Goal: Register for event/course

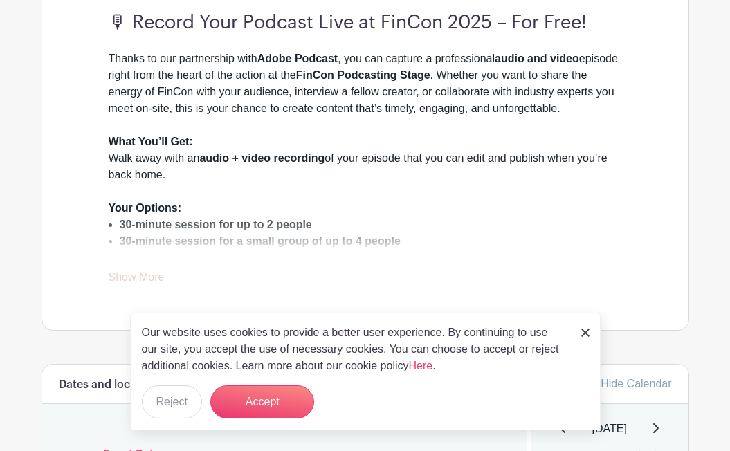
scroll to position [449, 0]
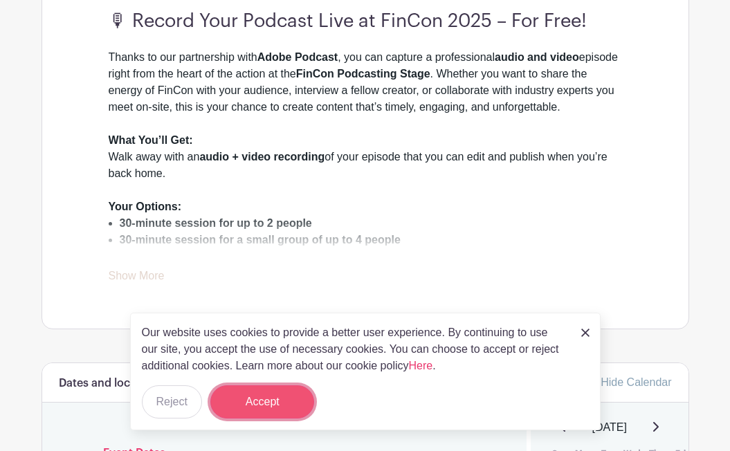
click at [265, 399] on button "Accept" at bounding box center [262, 402] width 104 height 33
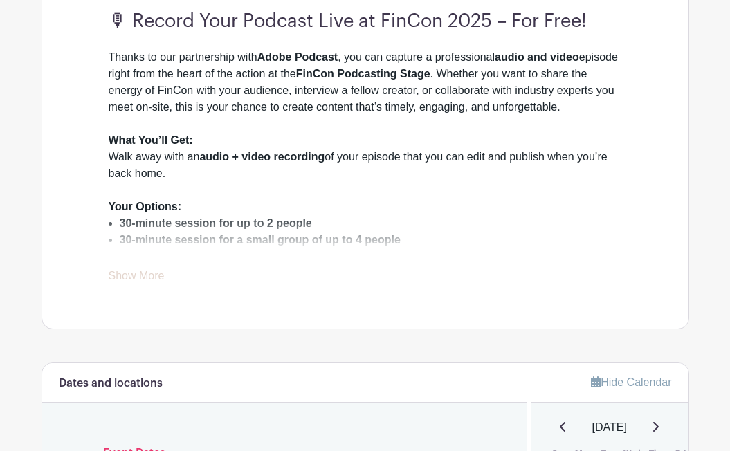
click at [146, 275] on link "Show More" at bounding box center [137, 278] width 56 height 17
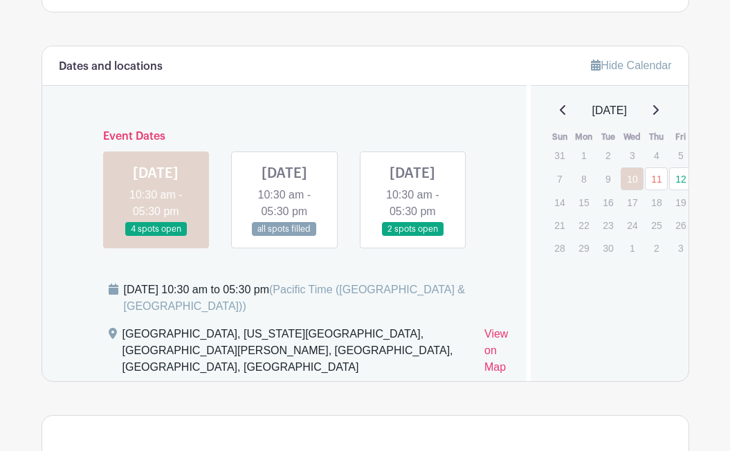
scroll to position [894, 0]
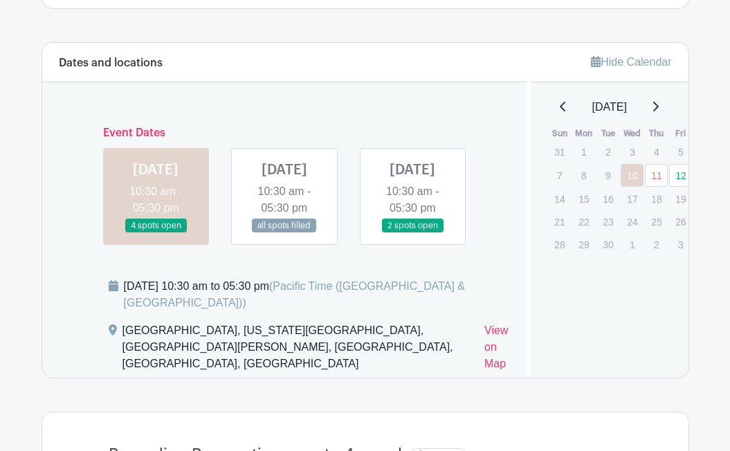
click at [413, 233] on link at bounding box center [413, 233] width 0 height 0
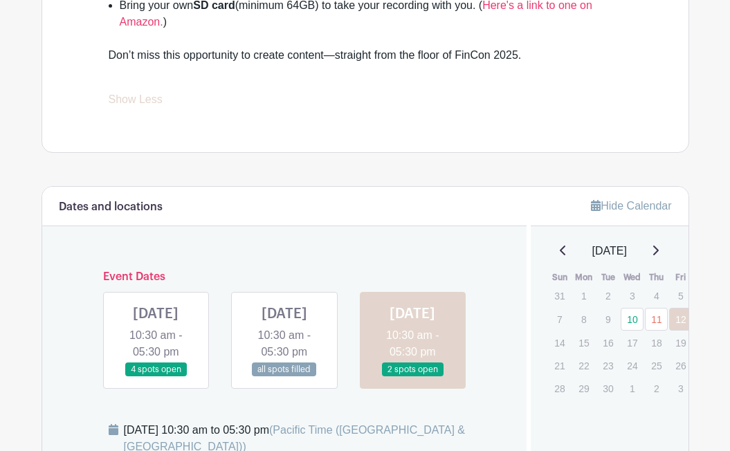
scroll to position [937, 0]
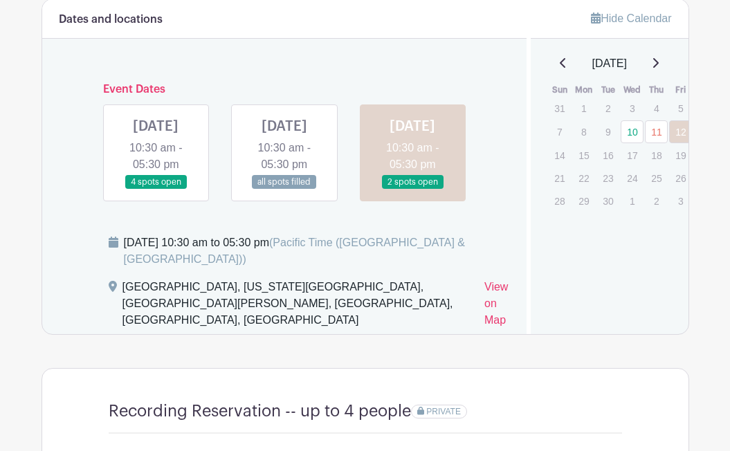
click at [156, 190] on link at bounding box center [156, 190] width 0 height 0
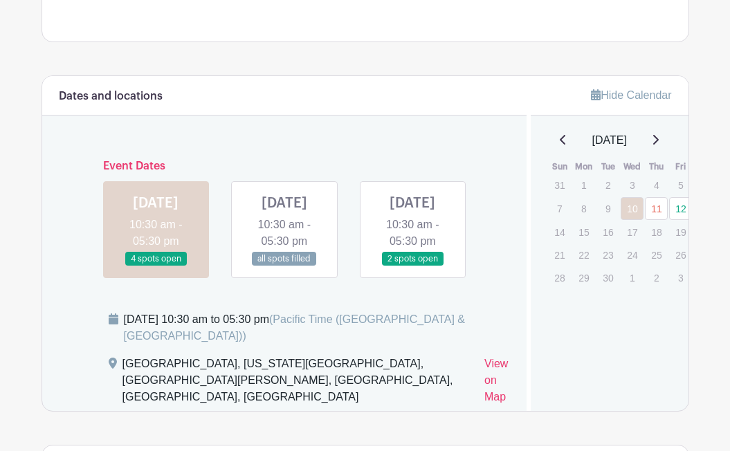
scroll to position [892, 0]
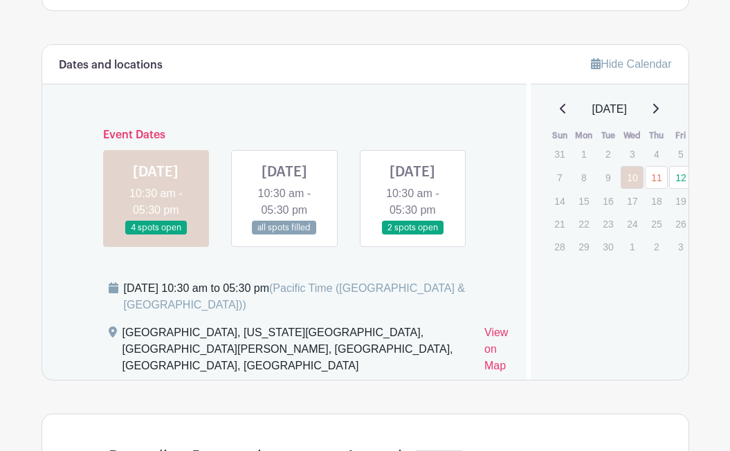
click at [413, 235] on link at bounding box center [413, 235] width 0 height 0
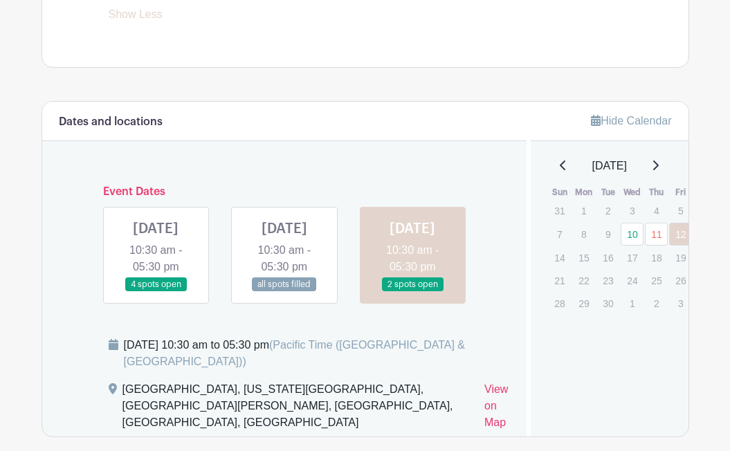
scroll to position [838, 0]
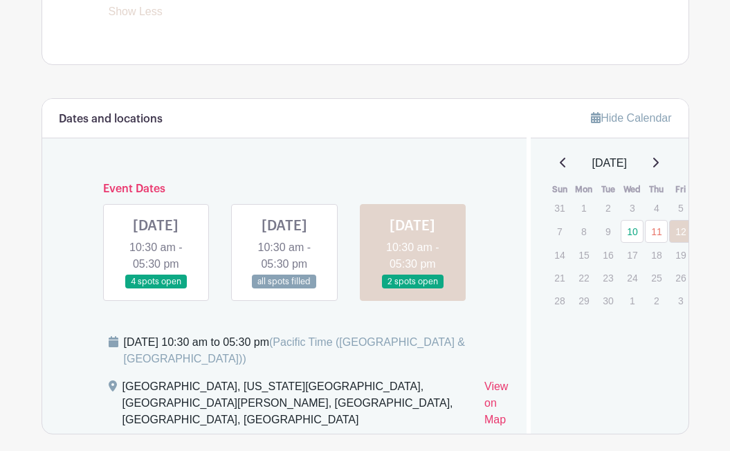
click at [156, 289] on link at bounding box center [156, 289] width 0 height 0
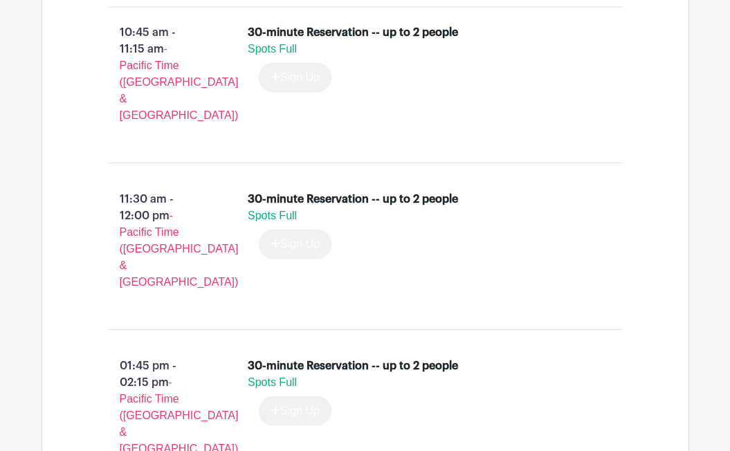
scroll to position [2803, 0]
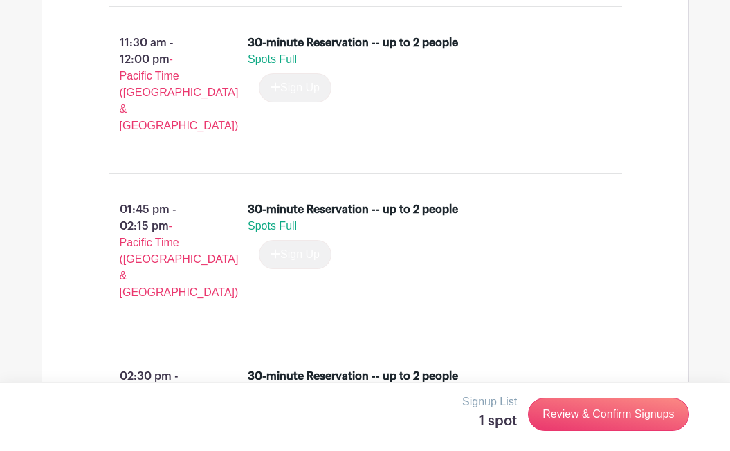
scroll to position [2957, 0]
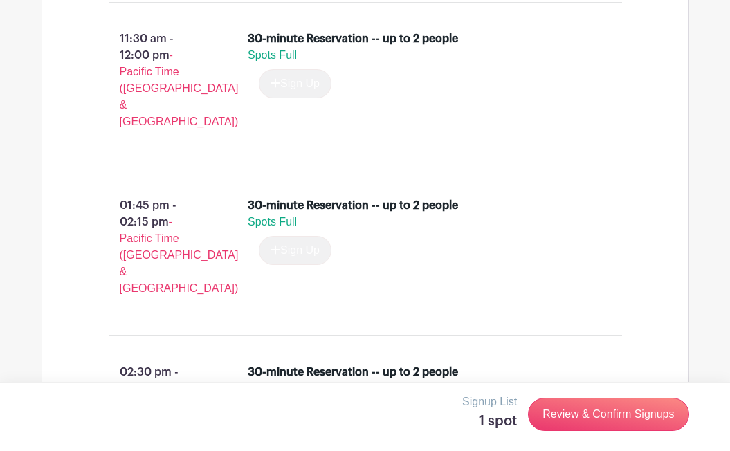
click at [340, 359] on li "30-minute Reservation -- up to 2 people 1 spot available - 1 + This Date Select…" at bounding box center [426, 406] width 369 height 94
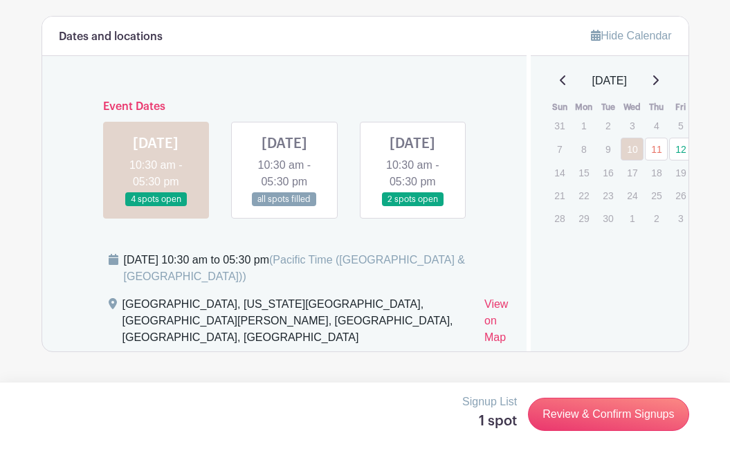
scroll to position [921, 0]
click at [413, 206] on link at bounding box center [413, 206] width 0 height 0
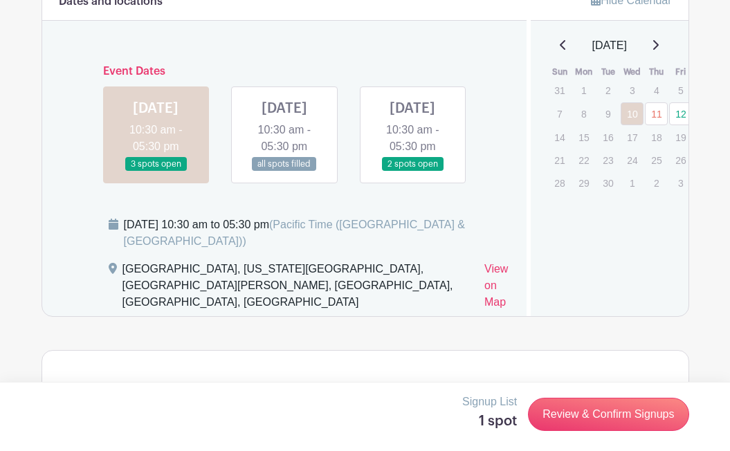
scroll to position [834, 0]
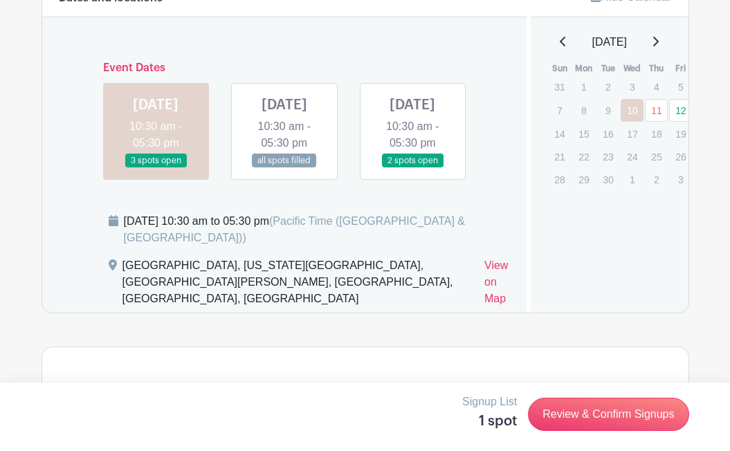
click at [156, 168] on link at bounding box center [156, 168] width 0 height 0
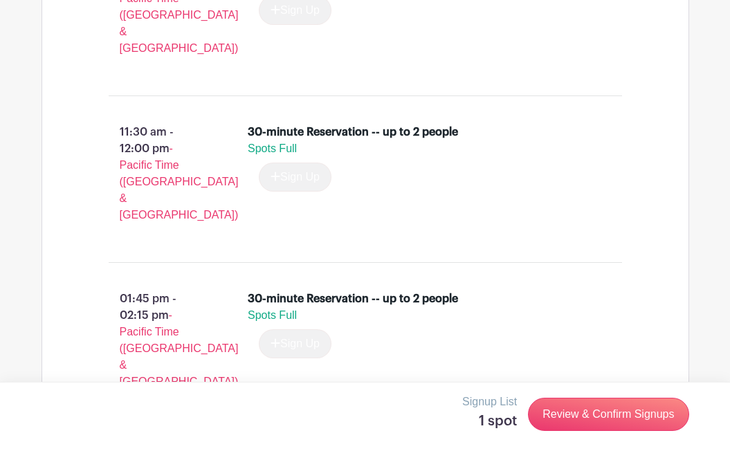
scroll to position [2740, 0]
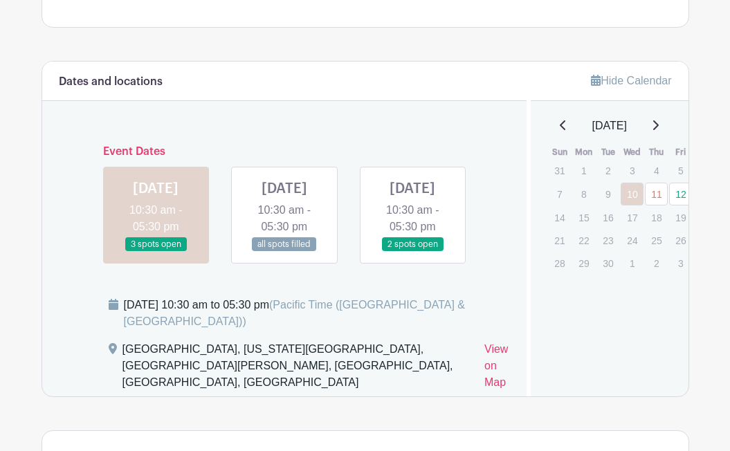
scroll to position [752, 0]
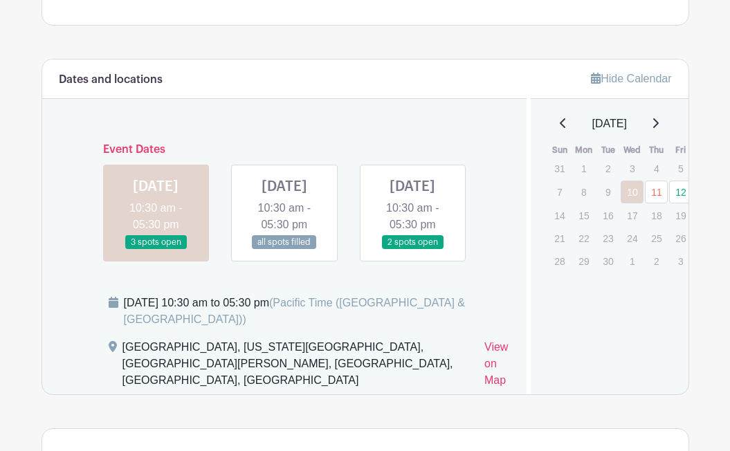
click at [413, 250] on link at bounding box center [413, 250] width 0 height 0
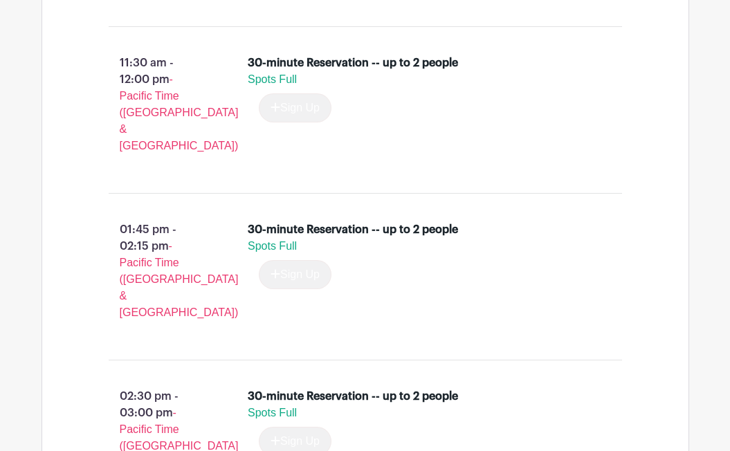
scroll to position [2864, 0]
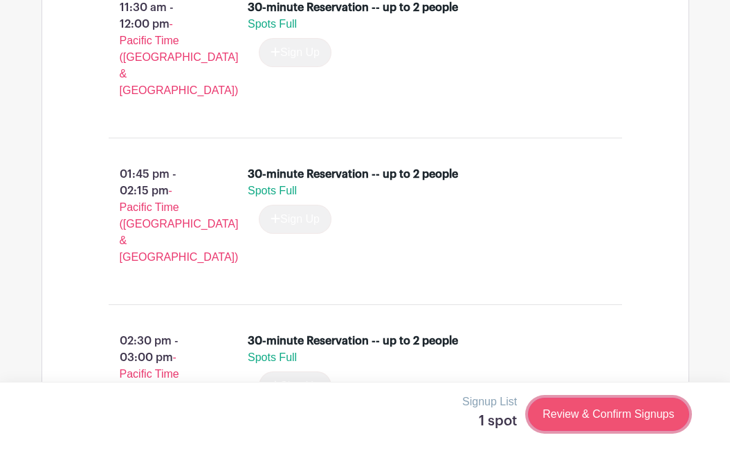
click at [549, 414] on link "Review & Confirm Signups" at bounding box center [608, 414] width 161 height 33
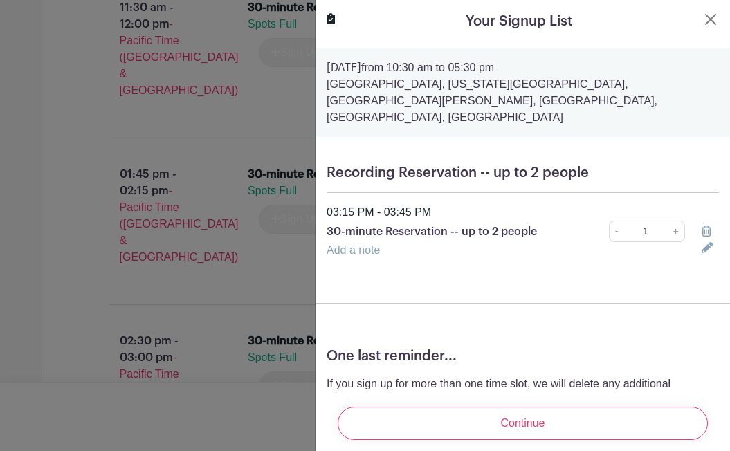
scroll to position [69, 0]
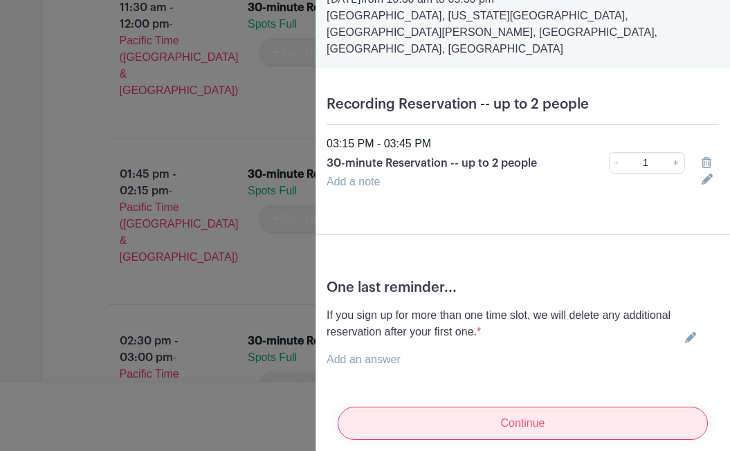
click at [506, 411] on input "Continue" at bounding box center [523, 423] width 370 height 33
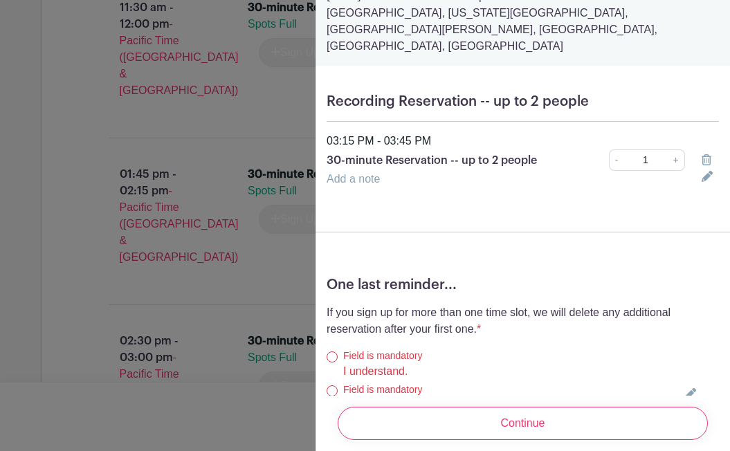
scroll to position [231, 0]
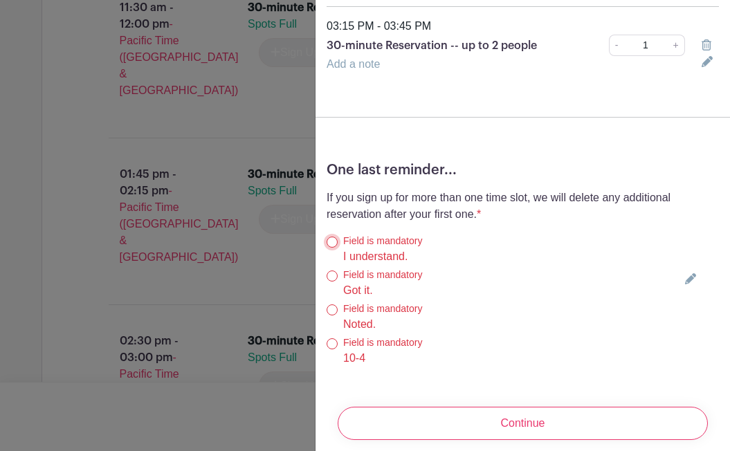
click at [333, 237] on input "I understand." at bounding box center [332, 242] width 11 height 11
radio input "true"
click at [332, 268] on div "Field is mandatory Got it." at bounding box center [503, 283] width 353 height 31
click at [330, 305] on input "Noted." at bounding box center [332, 310] width 11 height 11
radio input "true"
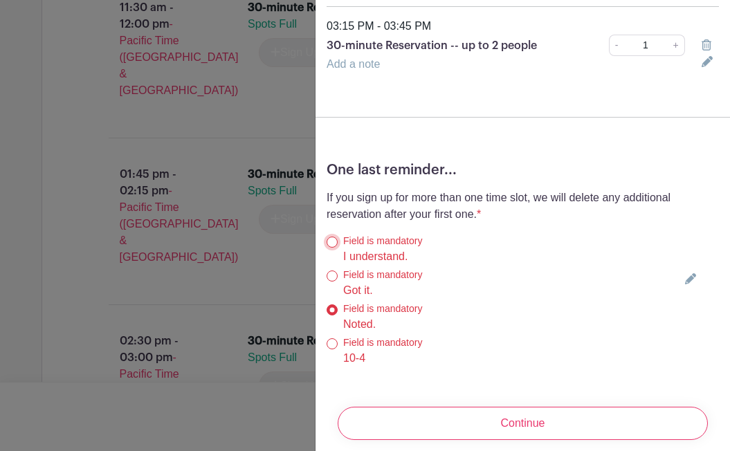
click at [327, 237] on input "I understand." at bounding box center [332, 242] width 11 height 11
radio input "true"
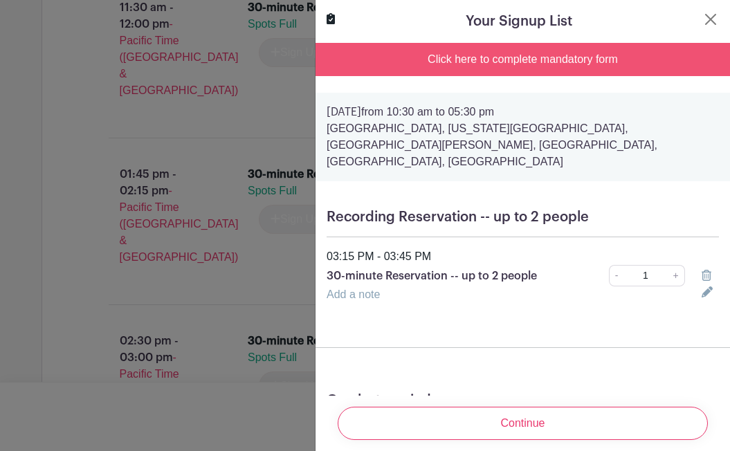
click at [437, 60] on div "Click here to complete mandatory form" at bounding box center [523, 59] width 415 height 33
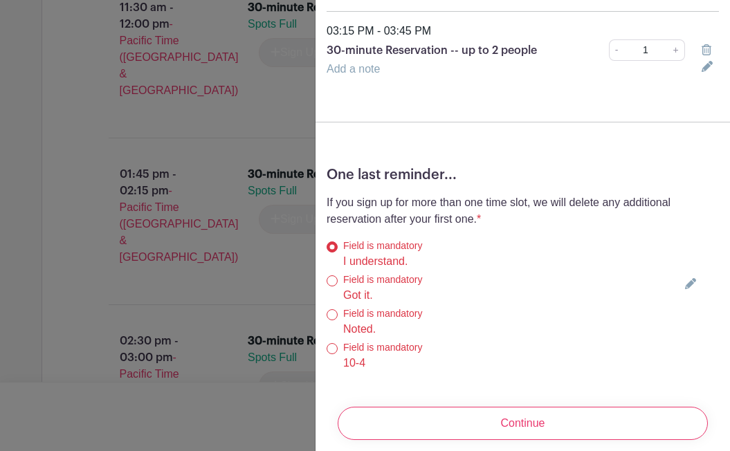
scroll to position [231, 0]
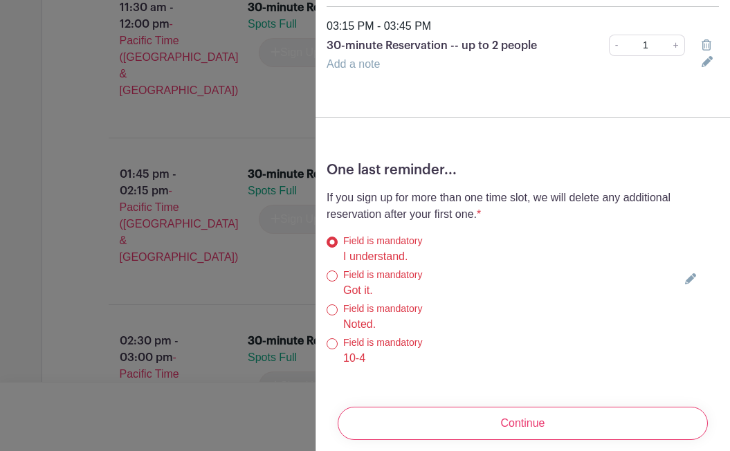
click at [388, 248] on label "I understand." at bounding box center [375, 256] width 64 height 17
radio input "true"
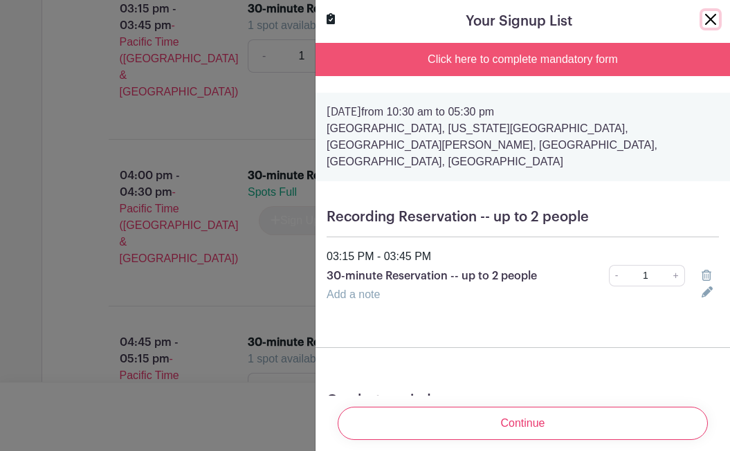
scroll to position [3366, 0]
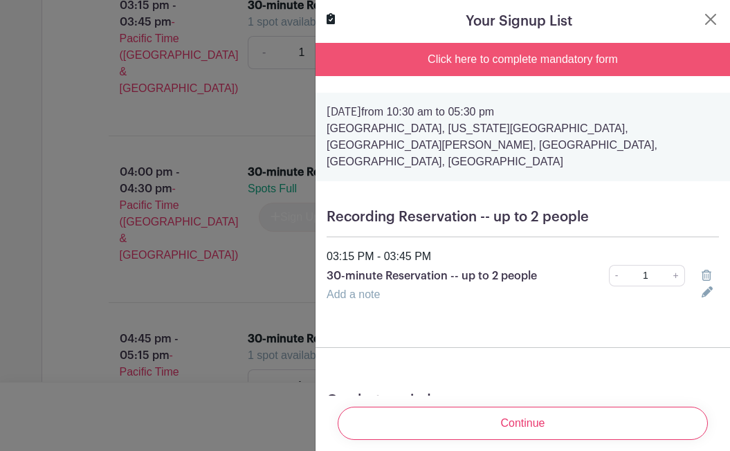
click at [240, 240] on div at bounding box center [365, 225] width 730 height 451
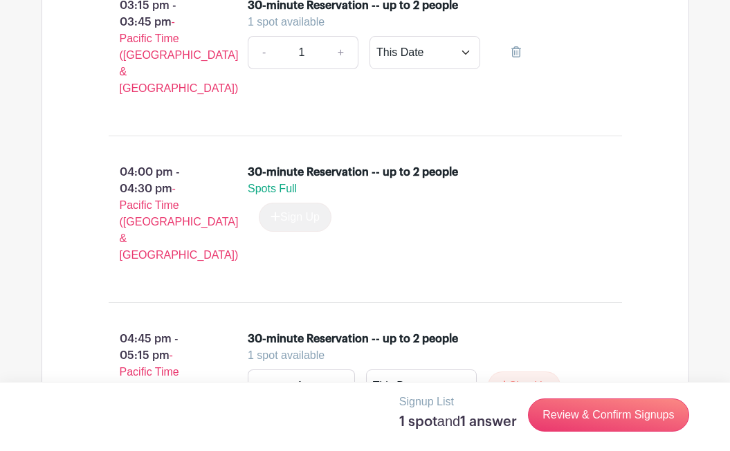
scroll to position [3326, 0]
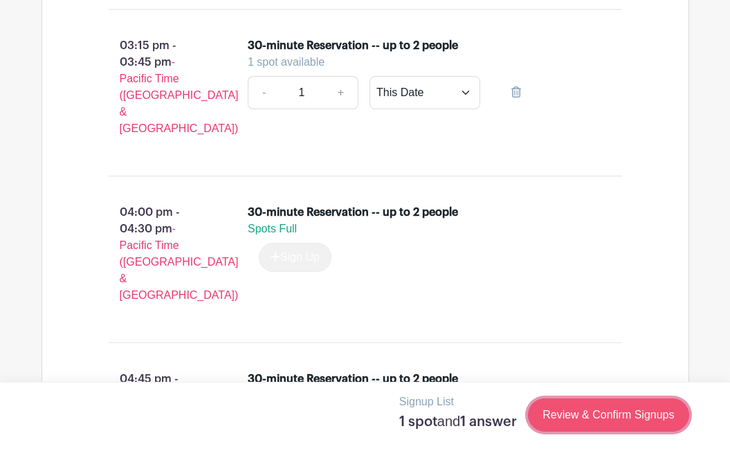
click at [544, 406] on link "Review & Confirm Signups" at bounding box center [608, 415] width 161 height 33
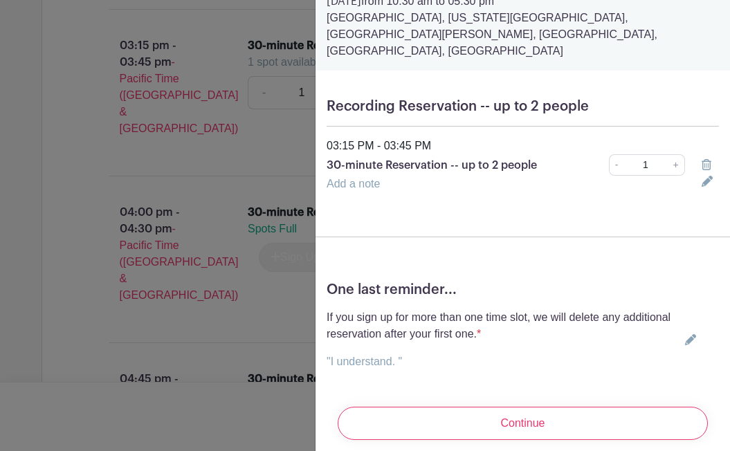
scroll to position [69, 0]
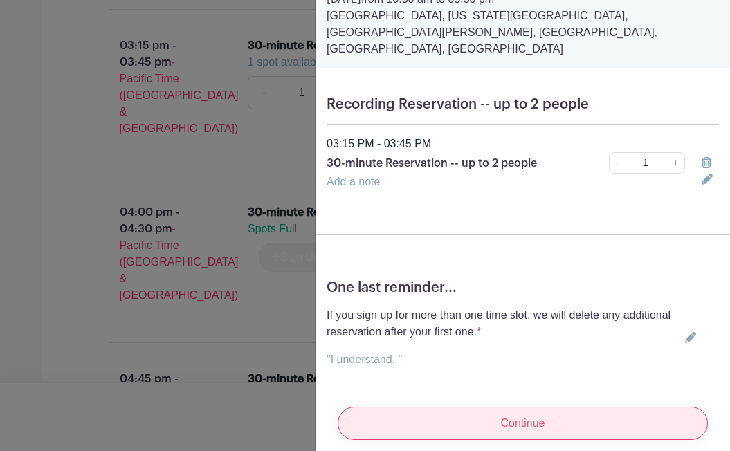
click at [491, 408] on input "Continue" at bounding box center [523, 423] width 370 height 33
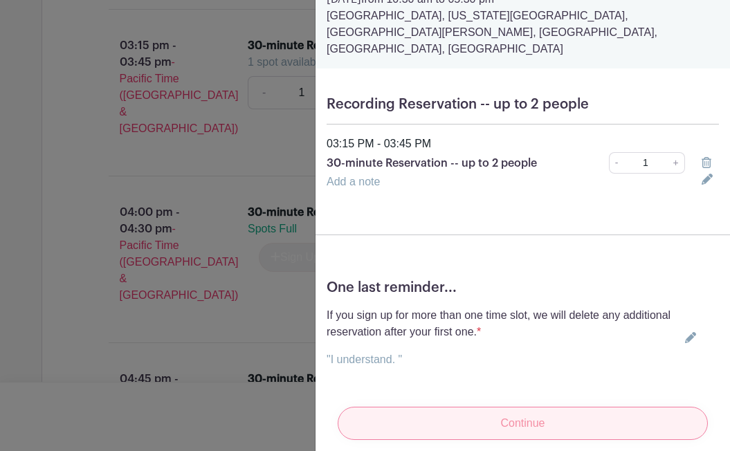
scroll to position [50, 0]
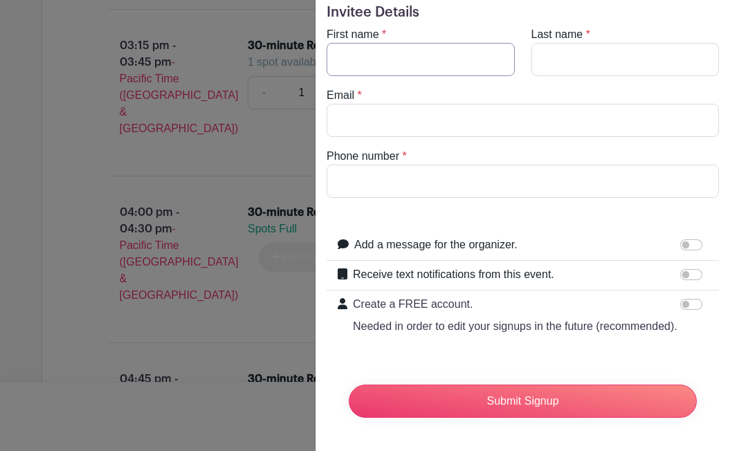
click at [415, 71] on input "First name" at bounding box center [421, 59] width 188 height 33
type input "Crystal"
type input "[PERSON_NAME]"
type input "[EMAIL_ADDRESS][DOMAIN_NAME]"
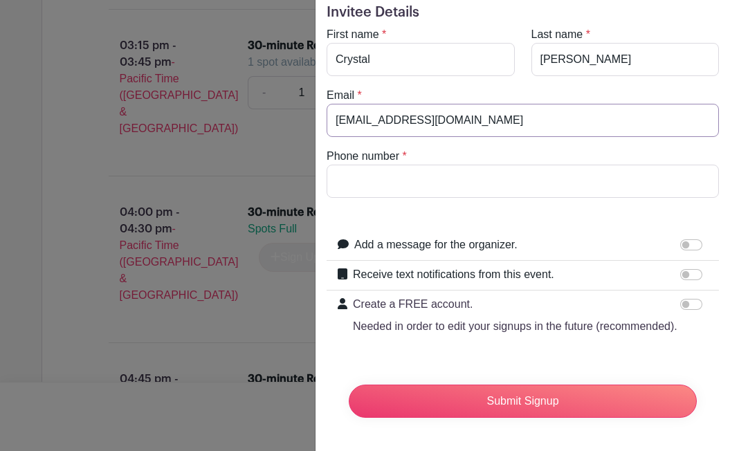
type input "7733985433"
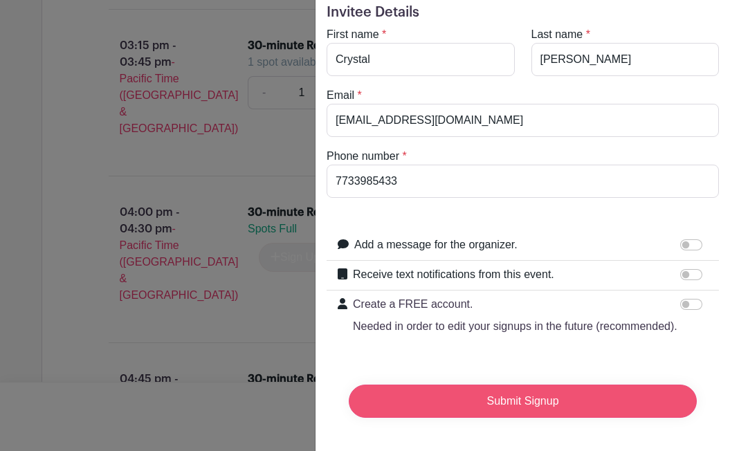
click at [475, 398] on input "Submit Signup" at bounding box center [523, 401] width 348 height 33
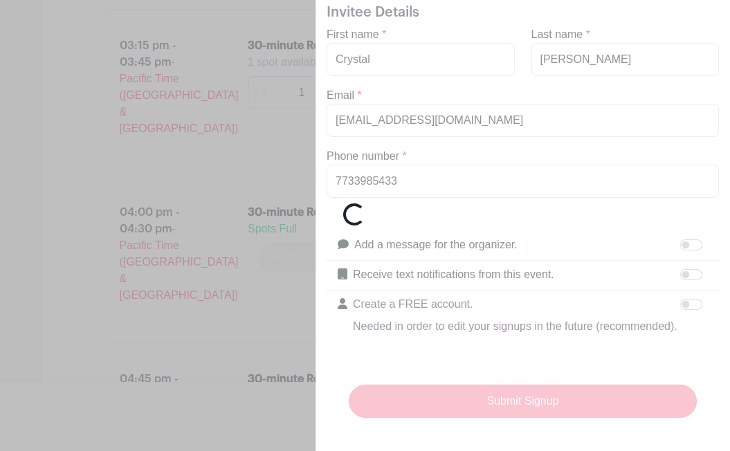
scroll to position [3351, 0]
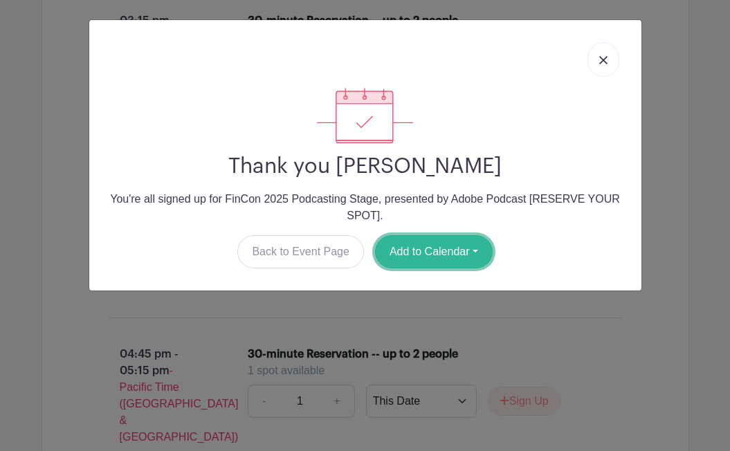
click at [451, 247] on button "Add to Calendar" at bounding box center [434, 251] width 118 height 33
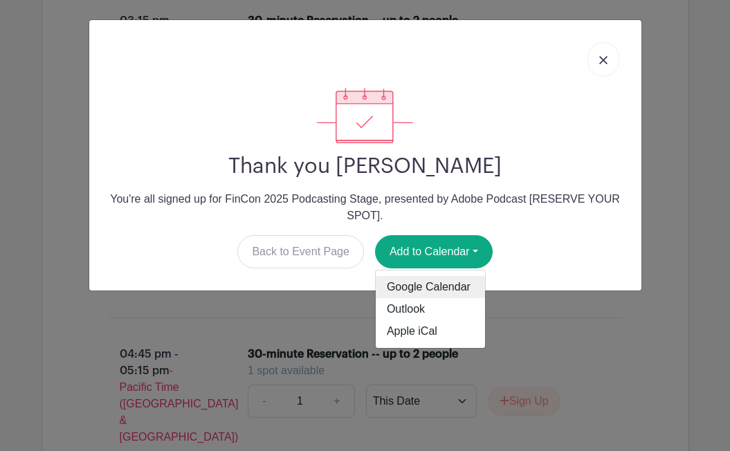
click at [441, 289] on link "Google Calendar" at bounding box center [430, 287] width 109 height 22
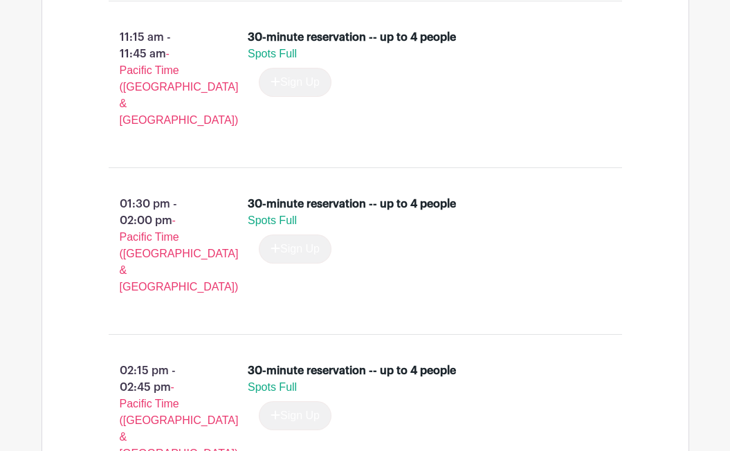
scroll to position [1436, 0]
